Goal: Entertainment & Leisure: Consume media (video, audio)

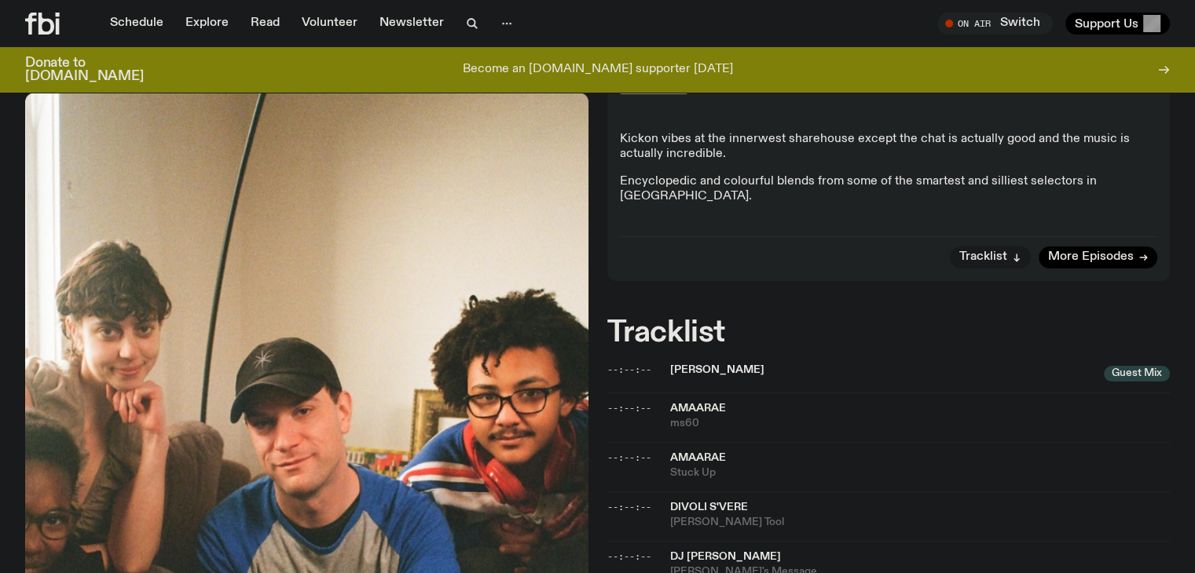
scroll to position [598, 0]
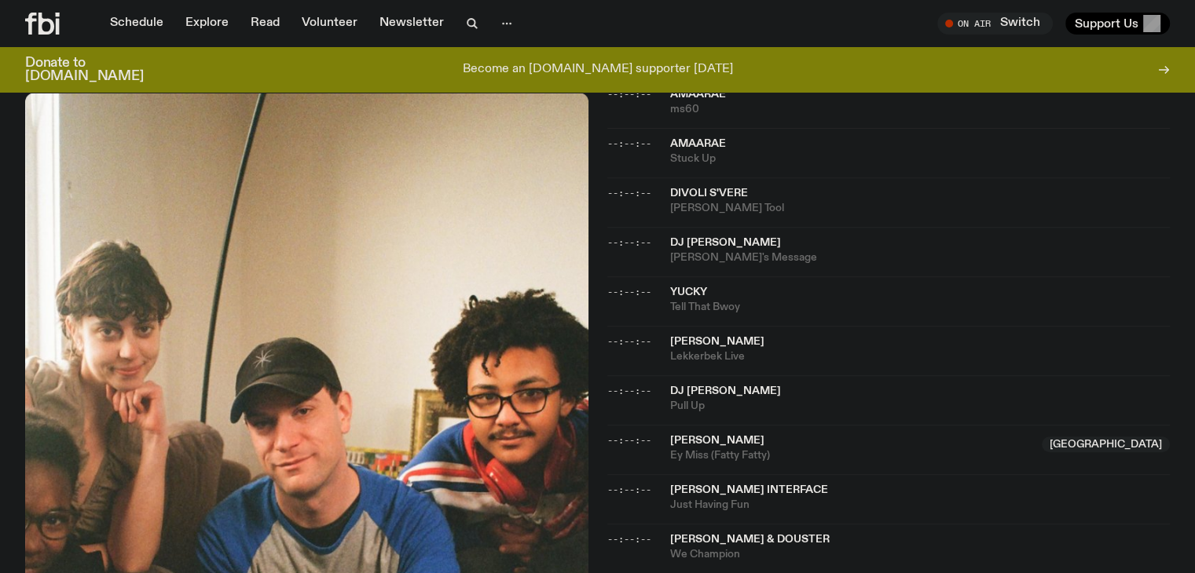
click at [820, 300] on span "Tell That Bwoy" at bounding box center [920, 307] width 500 height 15
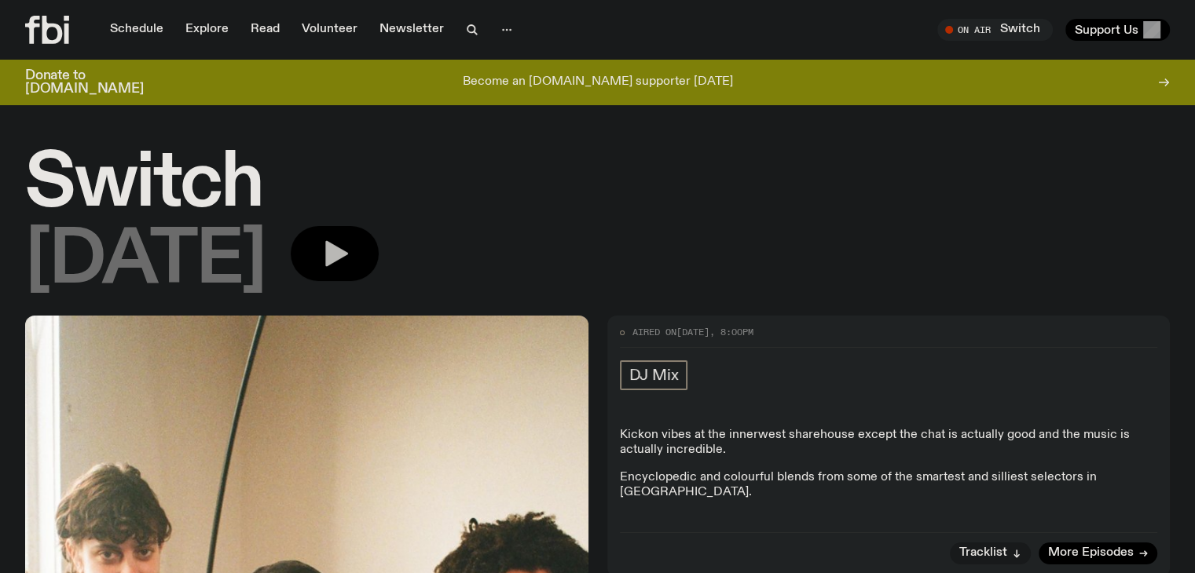
click at [361, 260] on button "button" at bounding box center [335, 253] width 88 height 55
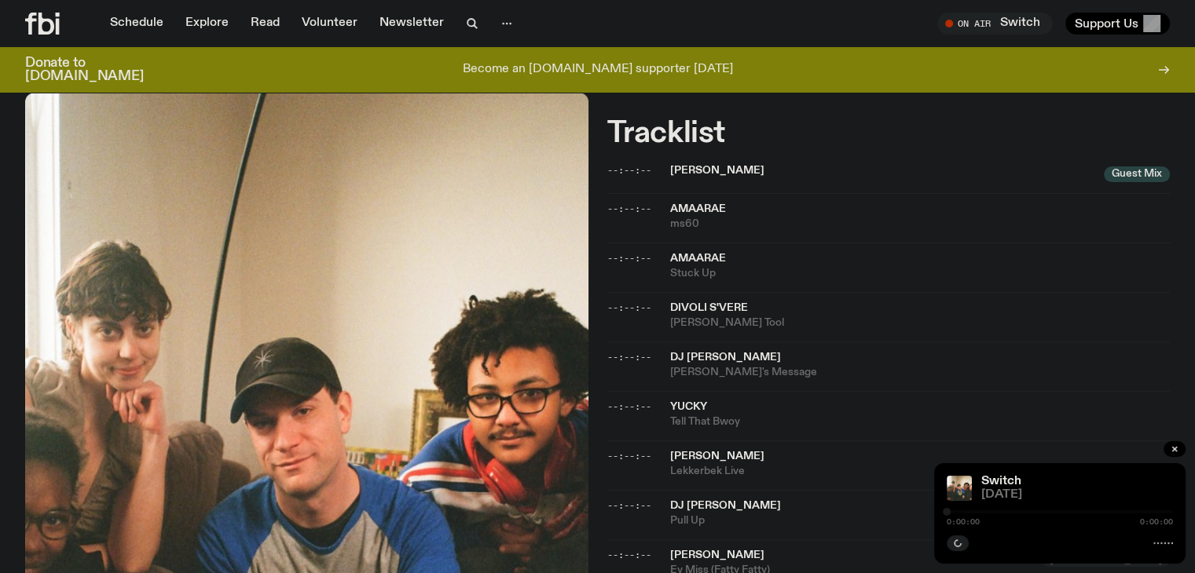
scroll to position [531, 0]
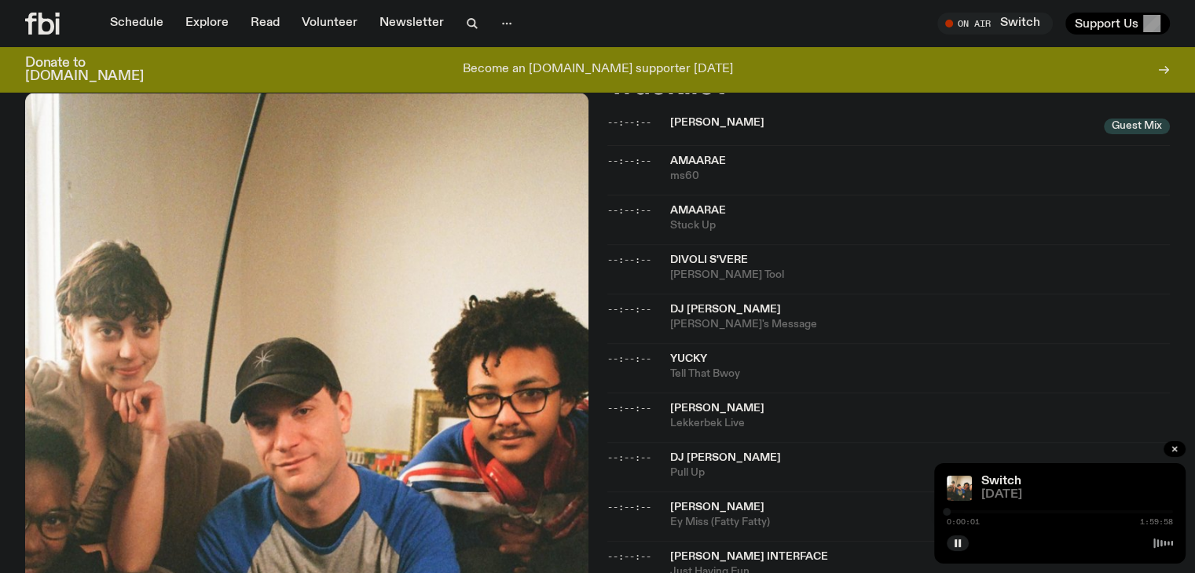
drag, startPoint x: 950, startPoint y: 511, endPoint x: 983, endPoint y: 514, distance: 33.2
click at [983, 514] on div "0:00:01 1:59:58" at bounding box center [1060, 516] width 226 height 19
click at [982, 511] on div at bounding box center [1060, 512] width 226 height 3
drag, startPoint x: 982, startPoint y: 510, endPoint x: 1009, endPoint y: 509, distance: 26.7
click at [1009, 509] on div at bounding box center [1005, 512] width 8 height 8
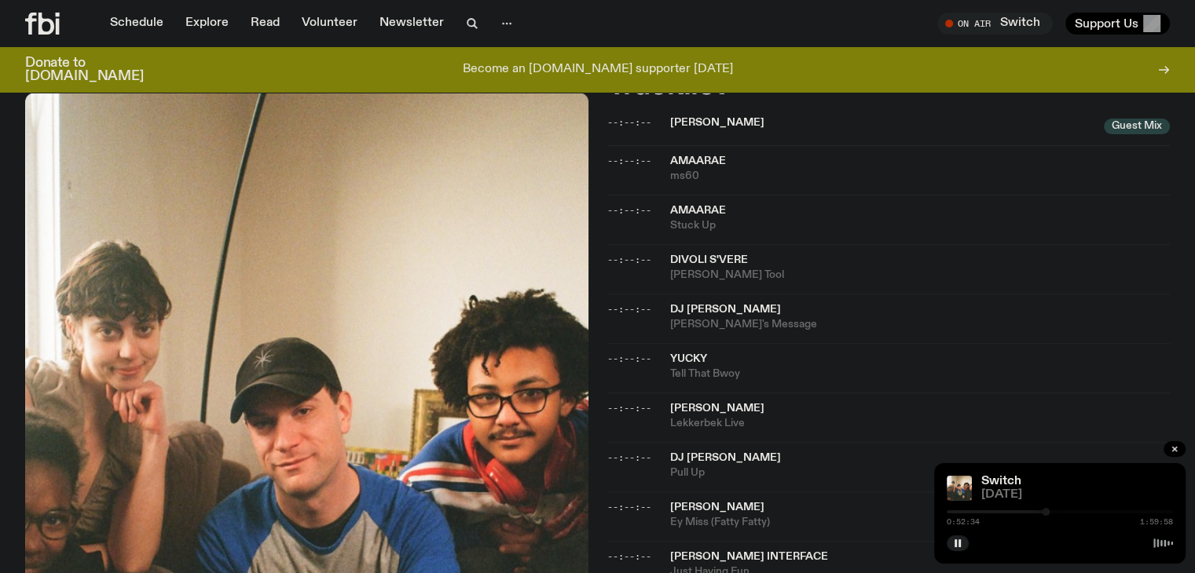
drag, startPoint x: 1009, startPoint y: 509, endPoint x: 1046, endPoint y: 521, distance: 39.5
click at [1046, 521] on div "0:52:34 1:59:58" at bounding box center [1060, 516] width 226 height 19
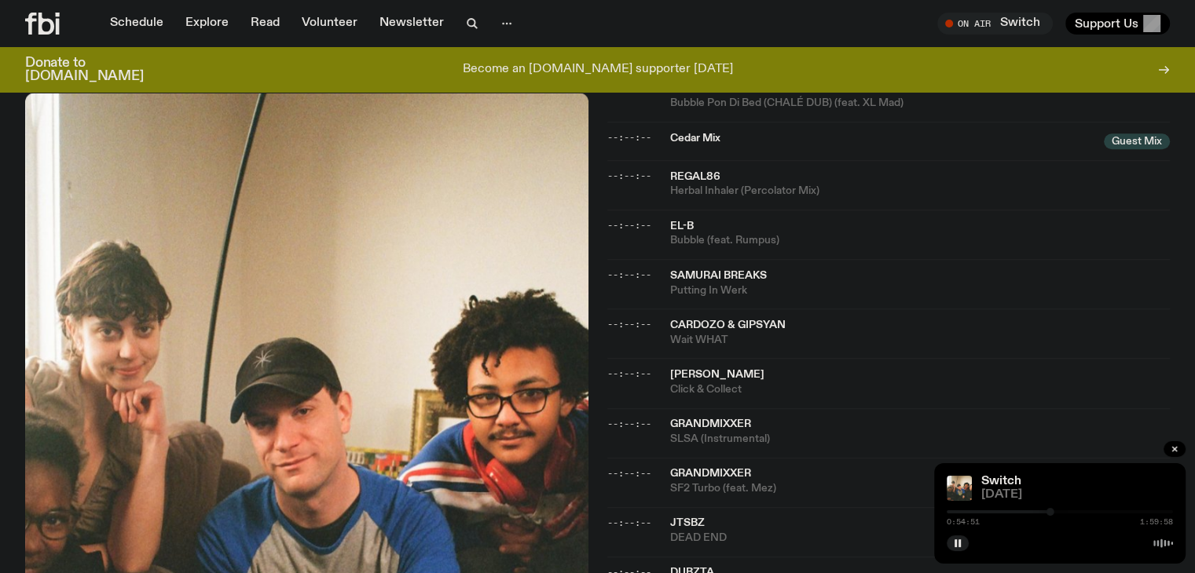
scroll to position [1247, 0]
click at [1057, 513] on div at bounding box center [1057, 512] width 8 height 8
click at [1061, 517] on div "1:00:54 1:59:58" at bounding box center [1060, 516] width 226 height 19
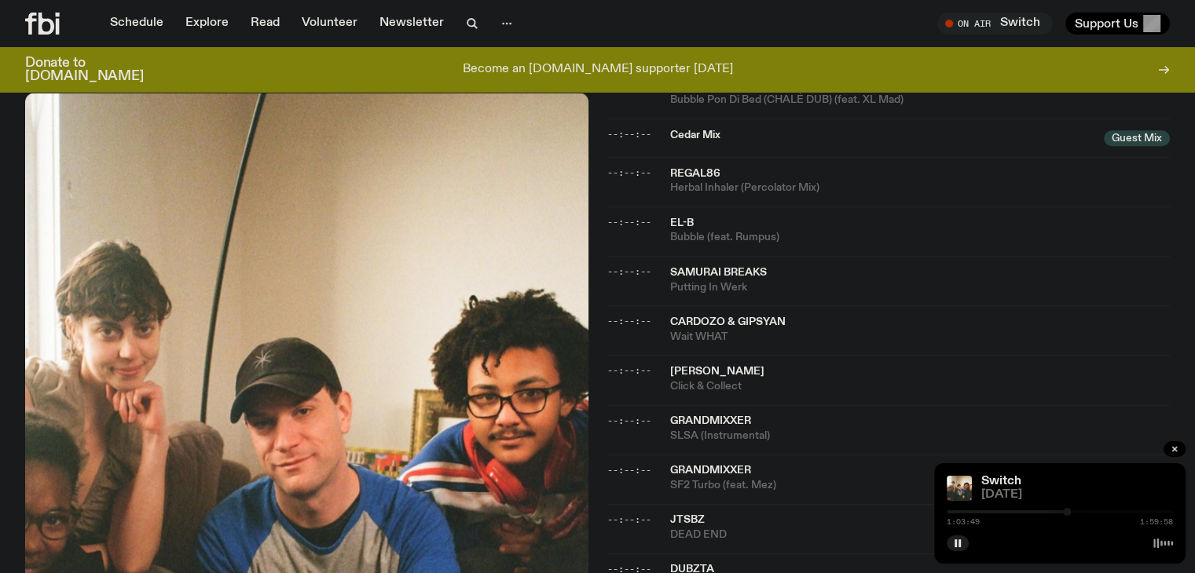
click at [1067, 511] on div at bounding box center [1067, 512] width 8 height 8
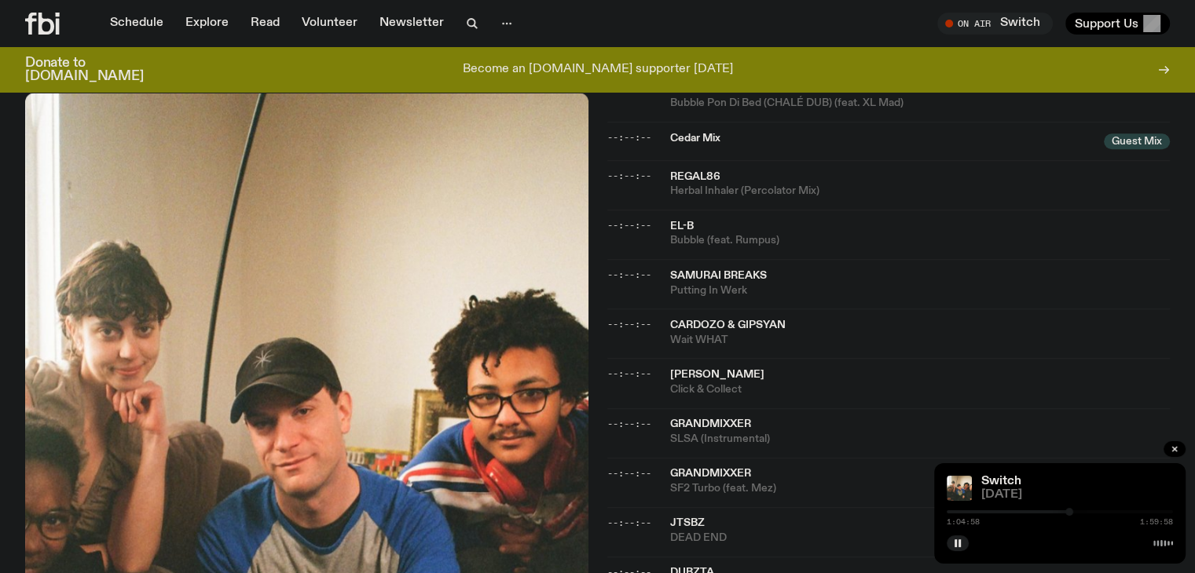
scroll to position [1247, 0]
click at [0, 324] on div "Aired on [DATE] 8:00pm DJ Mix Kickon vibes at the innerwest sharehouse except t…" at bounding box center [597, 260] width 1195 height 2407
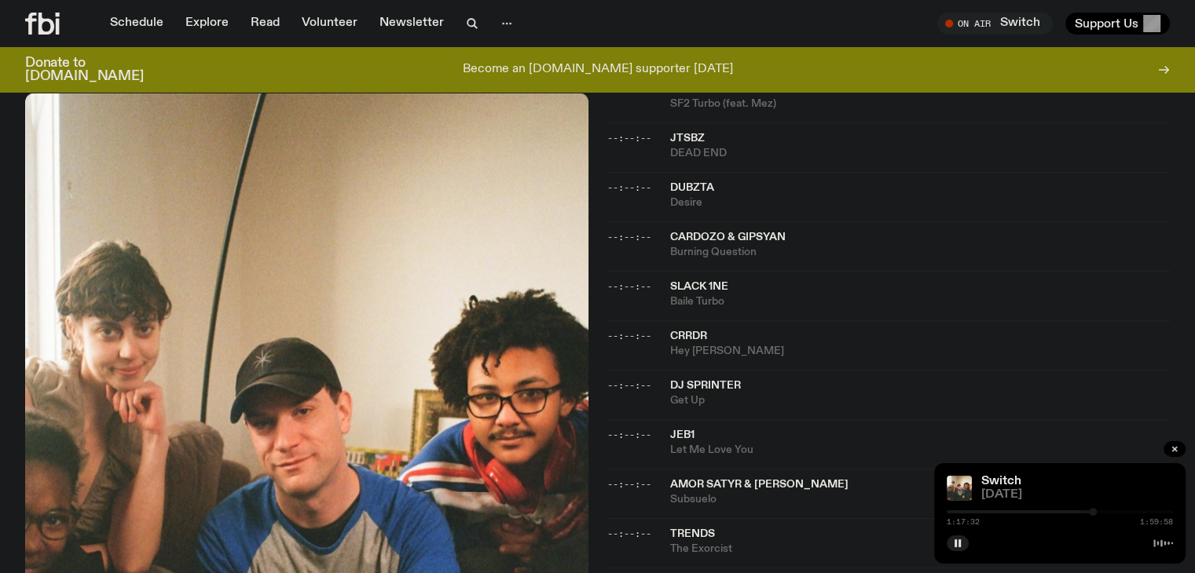
scroll to position [1631, 0]
click at [1093, 513] on div at bounding box center [1094, 512] width 8 height 8
drag, startPoint x: 0, startPoint y: 240, endPoint x: 0, endPoint y: 291, distance: 51.1
click at [1109, 513] on div at bounding box center [1109, 512] width 8 height 8
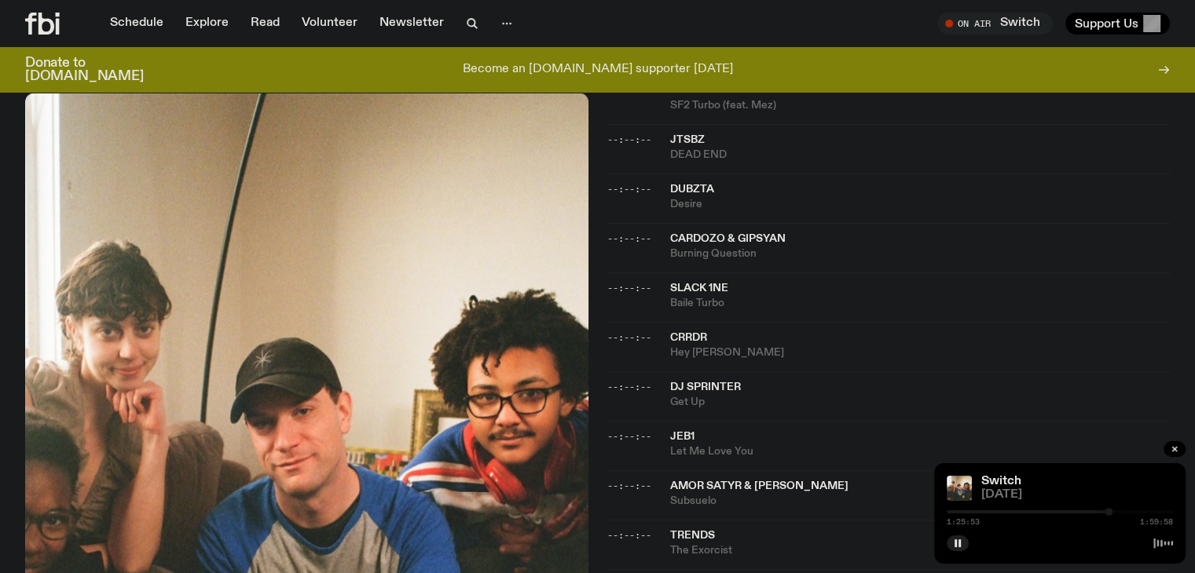
click at [1108, 514] on div at bounding box center [1108, 512] width 8 height 8
click at [1104, 510] on div at bounding box center [1104, 512] width 8 height 8
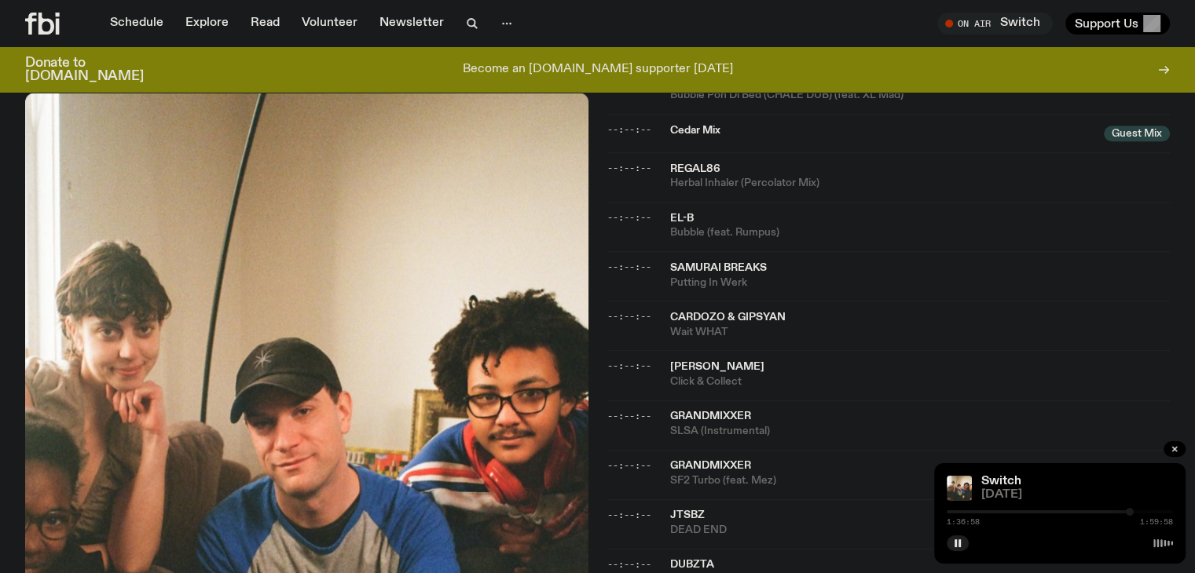
scroll to position [1254, 0]
drag, startPoint x: 1142, startPoint y: 514, endPoint x: 1133, endPoint y: 509, distance: 10.5
click at [1133, 509] on div at bounding box center [1133, 512] width 8 height 8
click at [0, 324] on div "Aired on [DATE] 8:00pm DJ Mix Kickon vibes at the innerwest sharehouse except t…" at bounding box center [597, 253] width 1195 height 2407
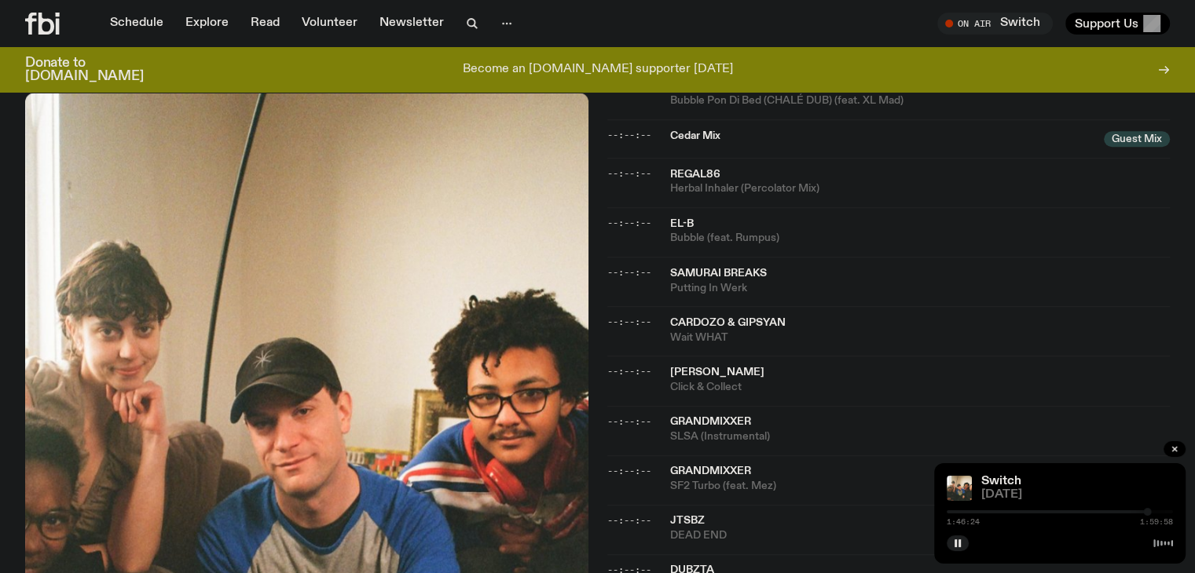
scroll to position [1252, 0]
click at [1144, 508] on div at bounding box center [1144, 512] width 8 height 8
click at [1146, 516] on div "1:45:53 1:59:58" at bounding box center [1060, 516] width 226 height 19
click at [1148, 510] on div at bounding box center [1148, 512] width 8 height 8
click at [1143, 511] on div at bounding box center [1143, 512] width 8 height 8
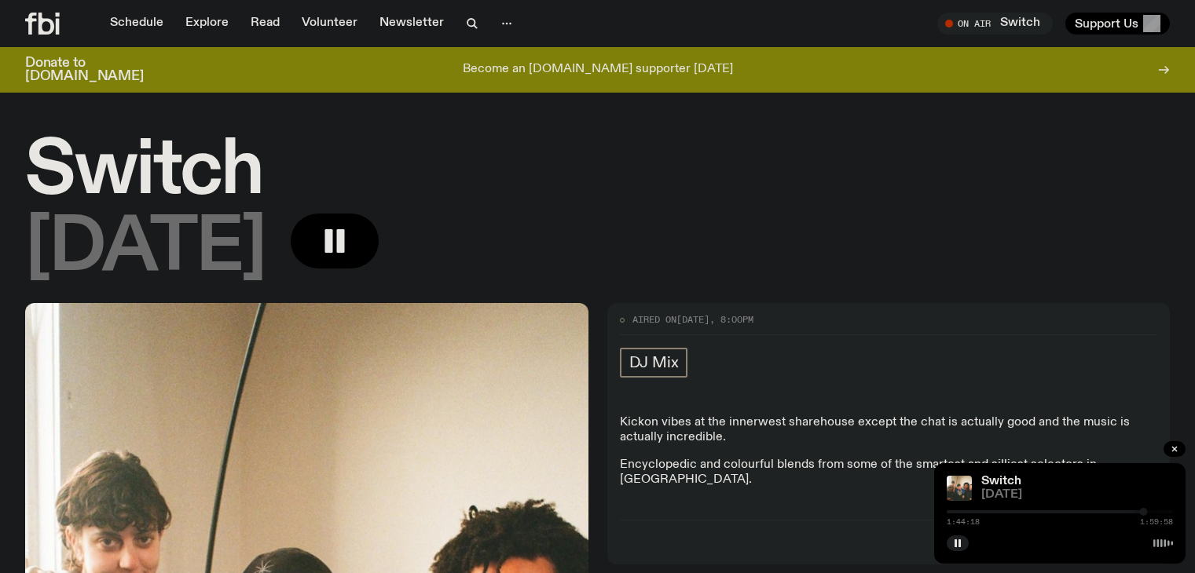
scroll to position [1252, 0]
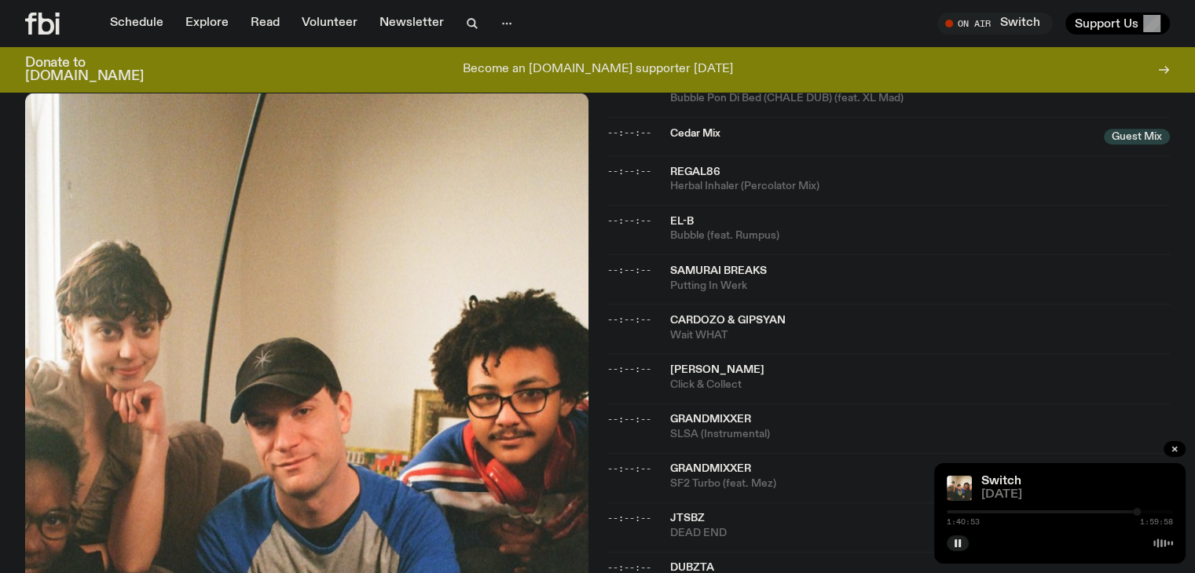
drag, startPoint x: 1144, startPoint y: 514, endPoint x: 1136, endPoint y: 513, distance: 8.8
click at [1136, 513] on div at bounding box center [1137, 512] width 8 height 8
click at [1135, 515] on div at bounding box center [1135, 512] width 8 height 8
click at [1141, 513] on div at bounding box center [1141, 512] width 8 height 8
click at [1137, 514] on div at bounding box center [1137, 512] width 8 height 8
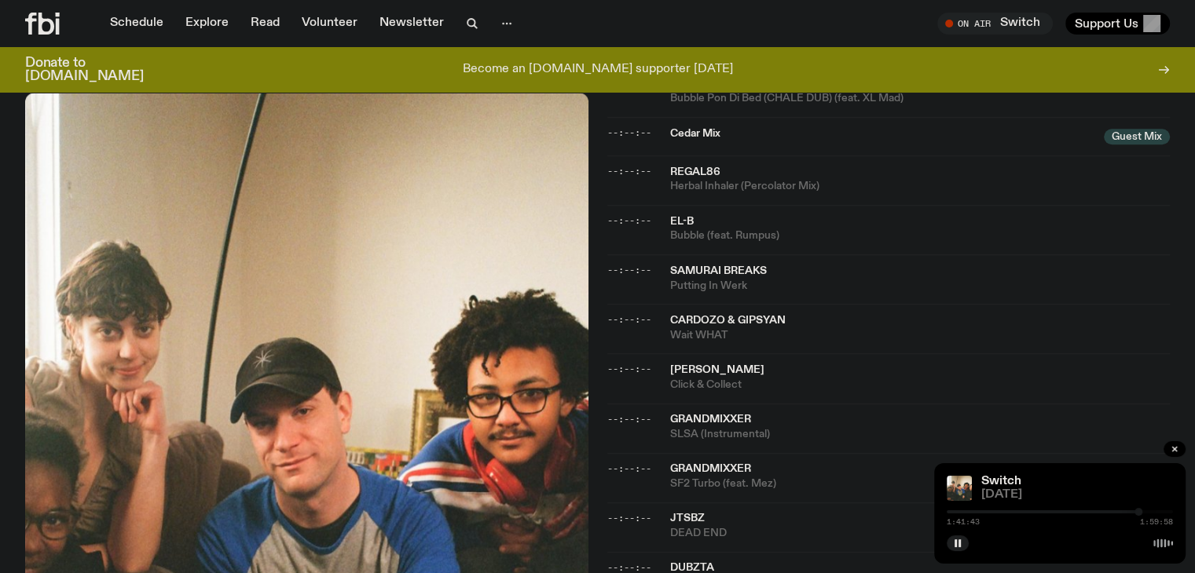
click at [1138, 510] on div at bounding box center [1138, 512] width 8 height 8
click at [1134, 511] on div at bounding box center [1134, 512] width 8 height 8
click at [1134, 512] on div at bounding box center [1134, 512] width 8 height 8
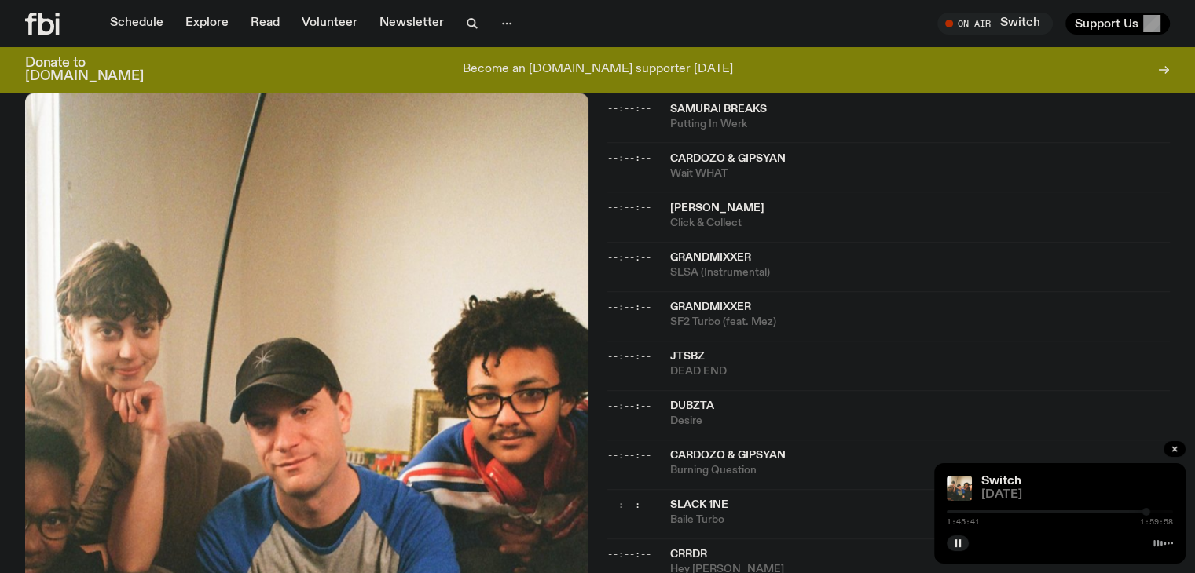
click at [952, 350] on span "JTSBZ" at bounding box center [920, 357] width 500 height 15
click at [1144, 511] on div at bounding box center [1145, 512] width 8 height 8
click at [1163, 441] on button "button" at bounding box center [1174, 449] width 22 height 16
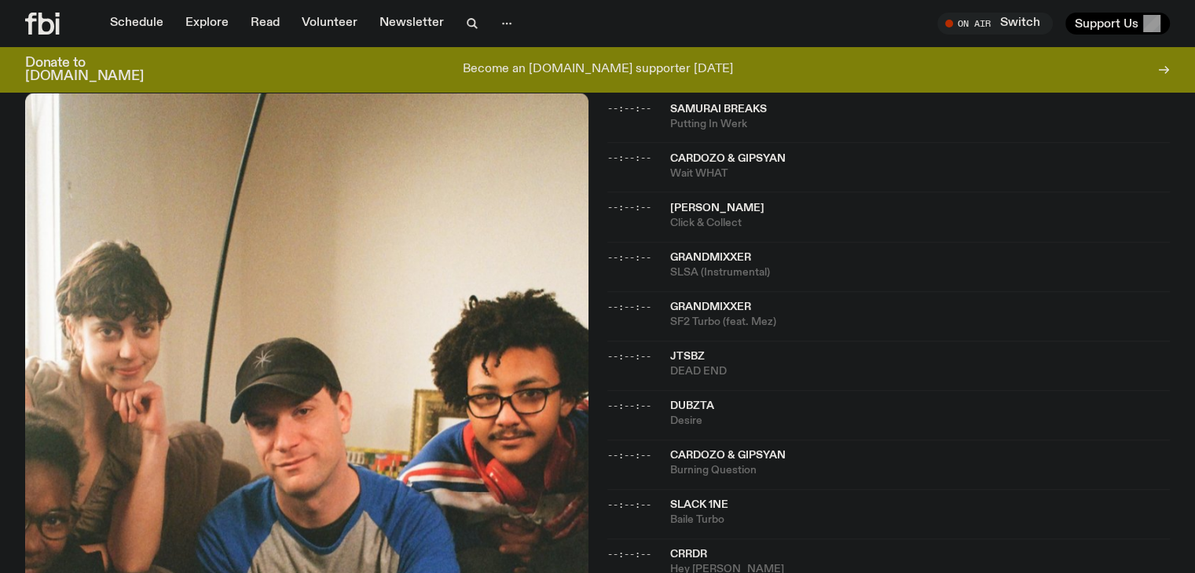
scroll to position [1915, 0]
